Goal: Information Seeking & Learning: Check status

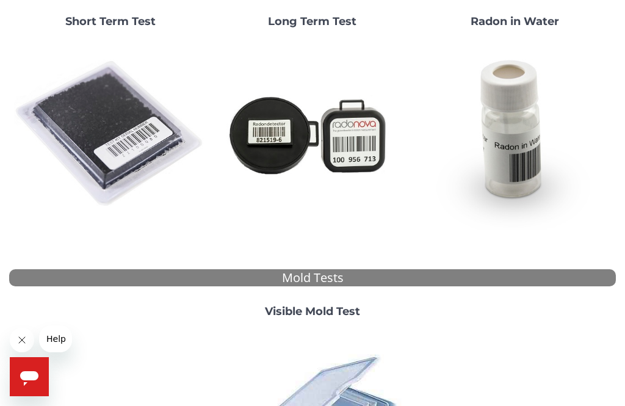
scroll to position [158, 0]
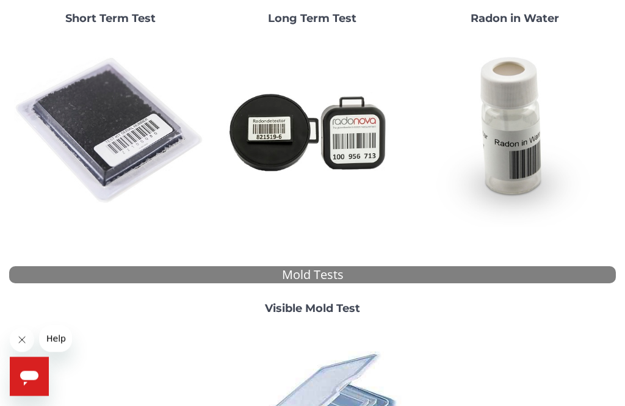
click at [96, 127] on img at bounding box center [110, 131] width 192 height 192
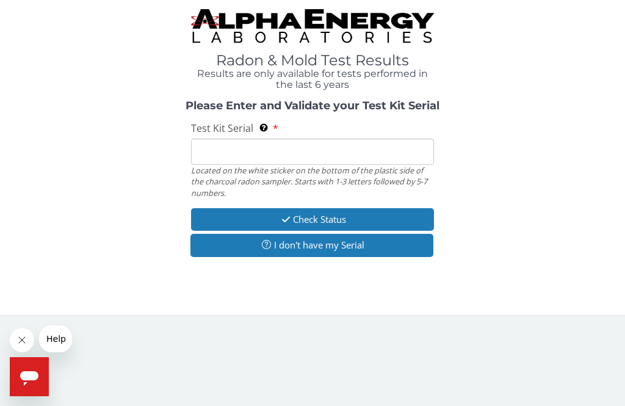
click at [197, 154] on input "Test Kit Serial Located on the white sticker on the bottom of the plastic side …" at bounding box center [312, 152] width 243 height 26
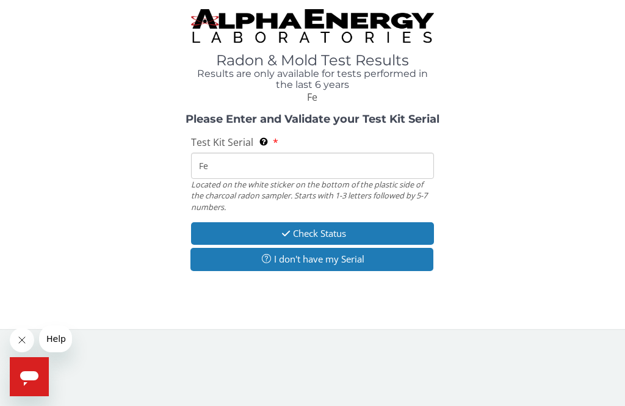
click at [219, 164] on input "Fe" at bounding box center [312, 166] width 243 height 26
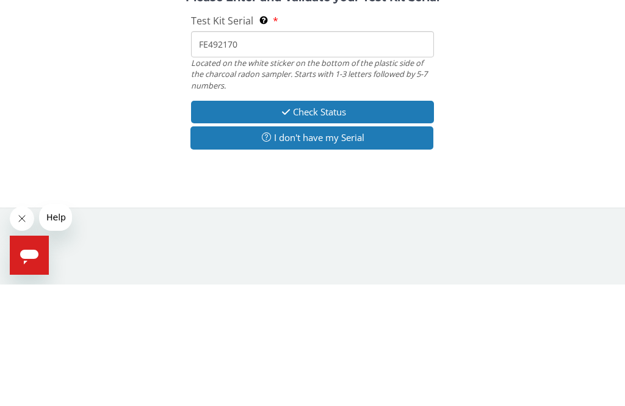
type input "FE492170"
click at [402, 222] on button "Check Status" at bounding box center [312, 233] width 243 height 23
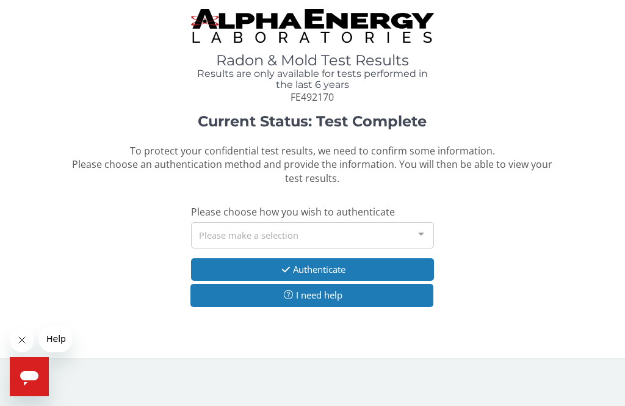
click at [419, 230] on div at bounding box center [421, 234] width 24 height 23
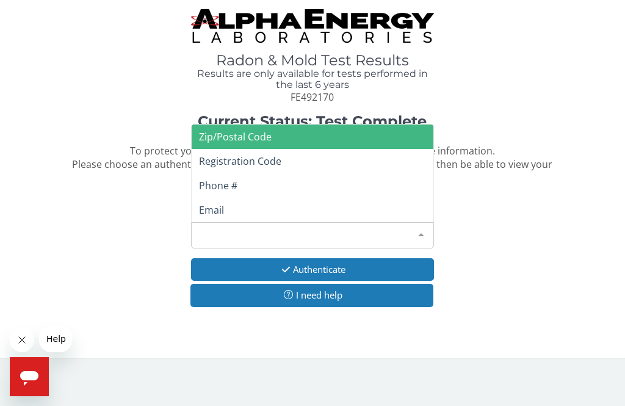
click at [401, 137] on span "Zip/Postal Code" at bounding box center [313, 137] width 242 height 24
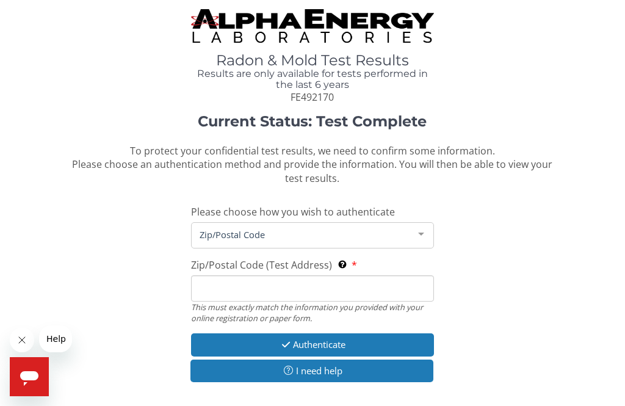
click at [427, 235] on div at bounding box center [421, 234] width 24 height 23
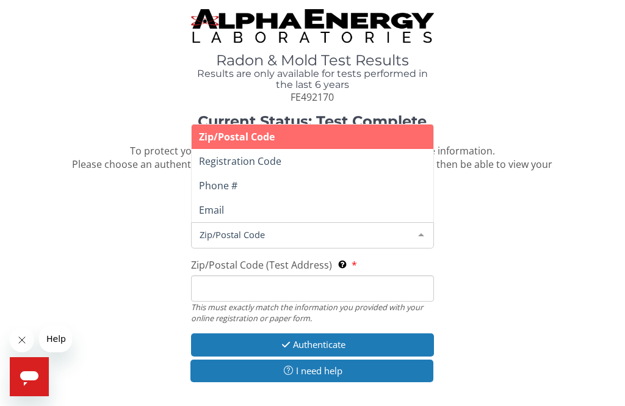
click at [62, 235] on div "Current Status: Test Complete To protect your confidential test results, we nee…" at bounding box center [312, 254] width 607 height 281
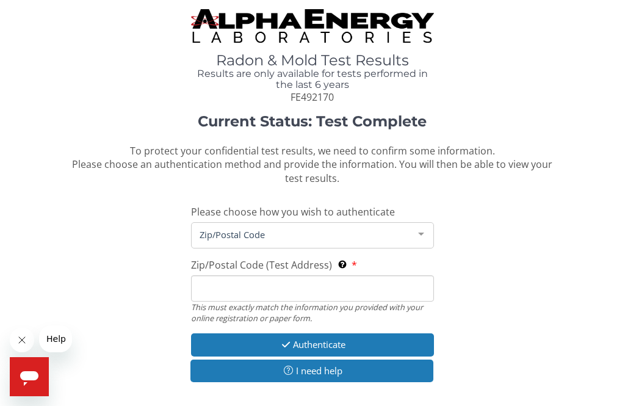
click at [204, 284] on input "Zip/Postal Code (Test Address) This must exactly match the information you prov…" at bounding box center [312, 288] width 243 height 26
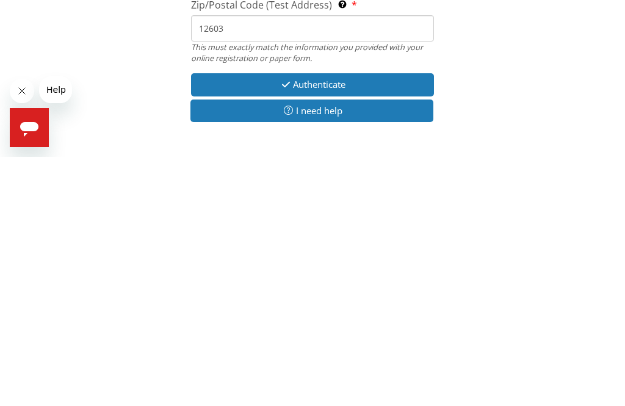
scroll to position [12, 0]
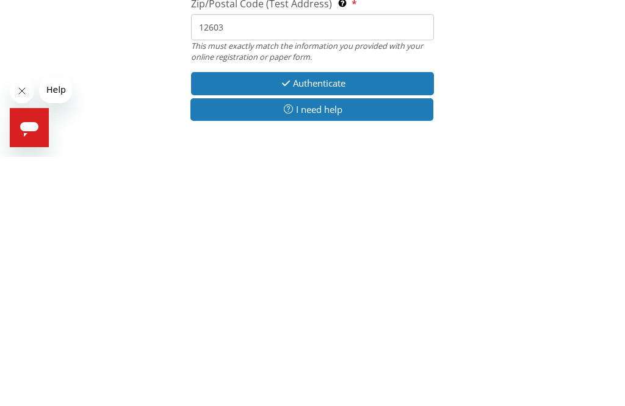
type input "12603"
click at [404, 321] on button "Authenticate" at bounding box center [312, 332] width 243 height 23
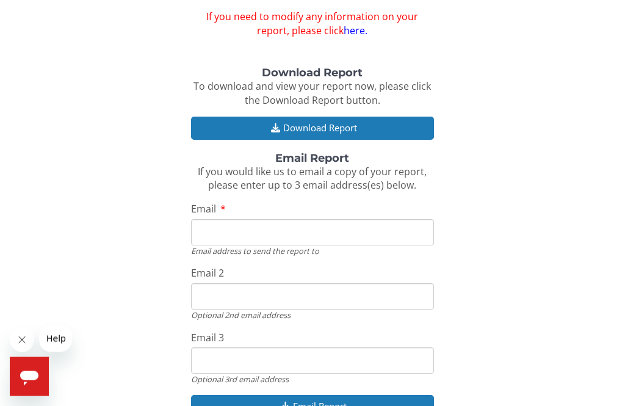
scroll to position [116, 0]
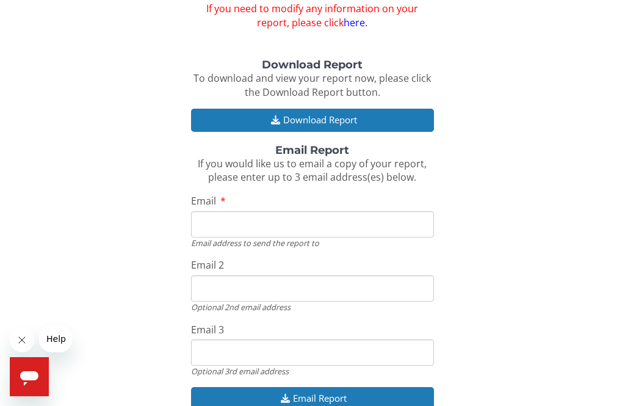
click at [409, 120] on button "Download Report" at bounding box center [312, 120] width 243 height 23
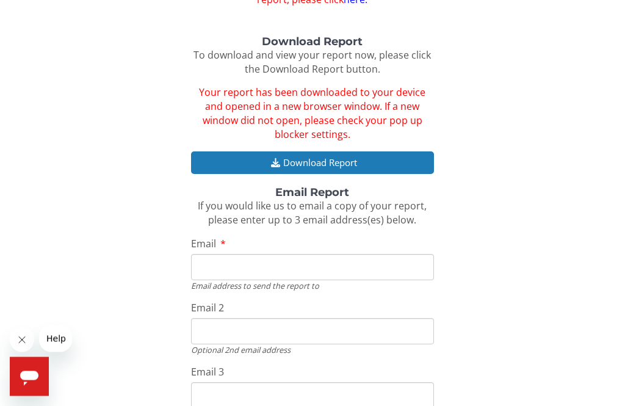
scroll to position [179, 0]
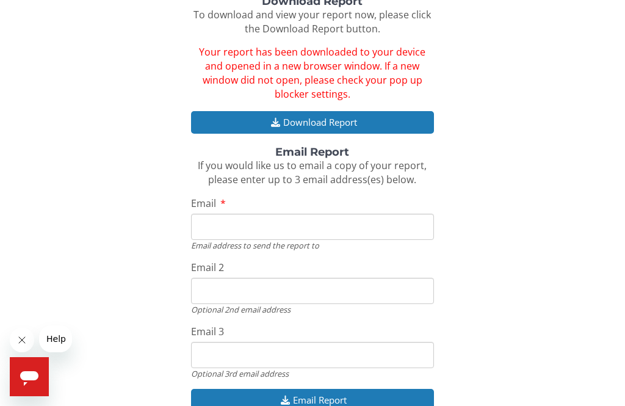
click at [242, 391] on button "Email Report" at bounding box center [312, 400] width 243 height 23
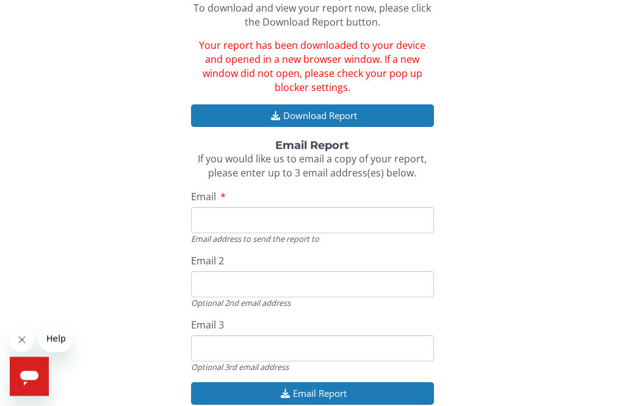
scroll to position [193, 0]
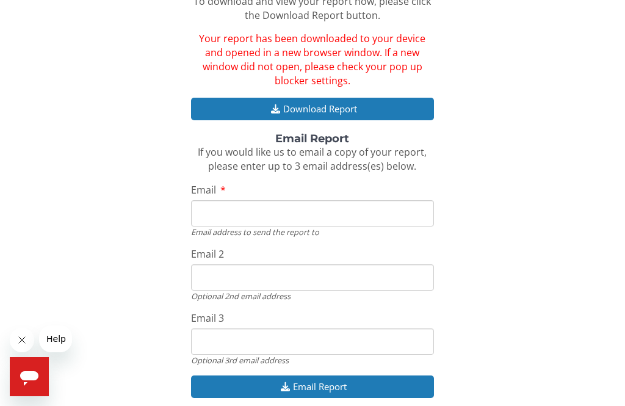
click at [214, 204] on input "Email" at bounding box center [312, 213] width 243 height 26
type input "[EMAIL_ADDRESS][DOMAIN_NAME]"
click at [419, 375] on button "Email Report" at bounding box center [312, 386] width 243 height 23
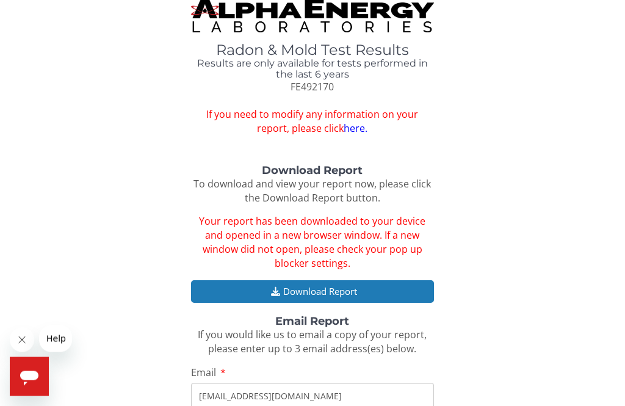
scroll to position [0, 0]
